Goal: Find specific page/section: Find specific page/section

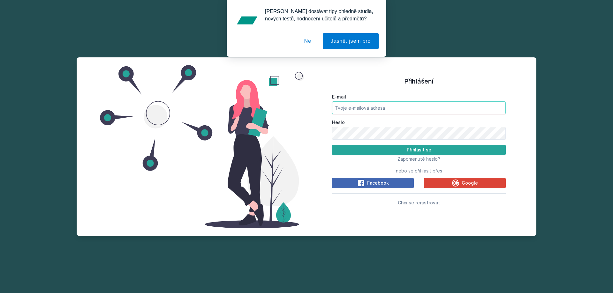
click at [391, 113] on input "E-mail" at bounding box center [419, 108] width 174 height 13
drag, startPoint x: 310, startPoint y: 40, endPoint x: 324, endPoint y: 55, distance: 20.6
click at [310, 40] on button "Ne" at bounding box center [307, 41] width 23 height 16
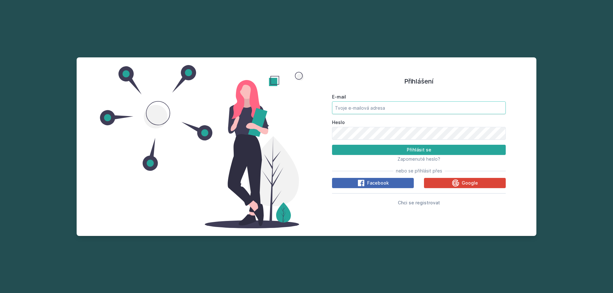
click at [380, 111] on input "E-mail" at bounding box center [419, 108] width 174 height 13
type input "[EMAIL_ADDRESS][DOMAIN_NAME]"
click at [400, 153] on button "Přihlásit se" at bounding box center [419, 150] width 174 height 10
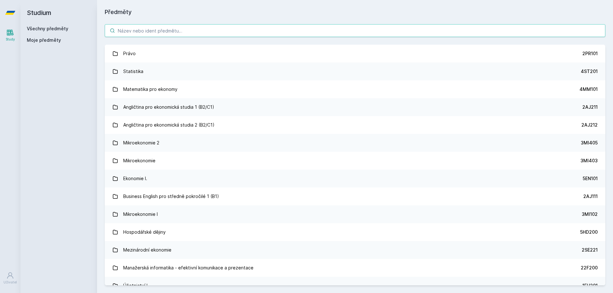
click at [171, 30] on input "search" at bounding box center [355, 30] width 501 height 13
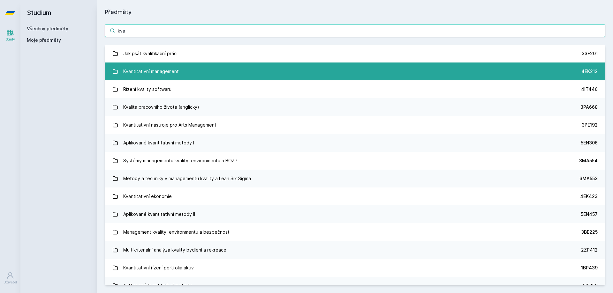
type input "kva"
click at [214, 73] on link "Kvantitativní management 4EK212" at bounding box center [355, 72] width 501 height 18
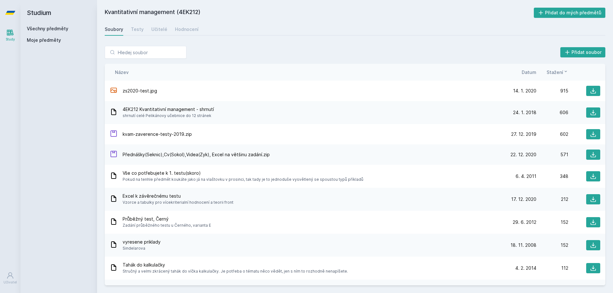
click at [531, 73] on span "Datum" at bounding box center [529, 72] width 15 height 7
